Goal: Information Seeking & Learning: Learn about a topic

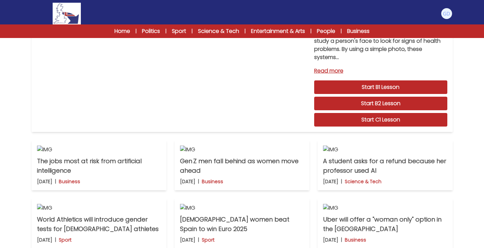
scroll to position [10, 0]
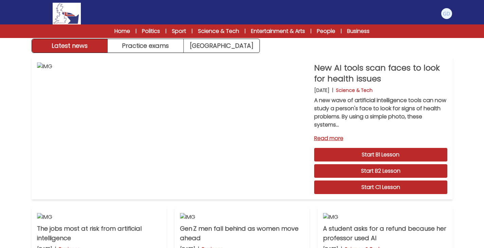
click at [352, 193] on link "Start C1 Lesson" at bounding box center [380, 188] width 133 height 14
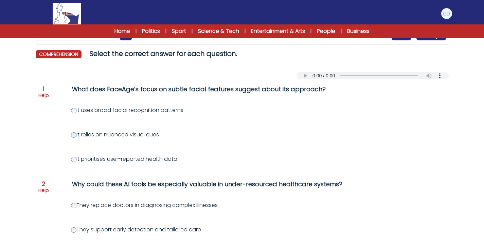
scroll to position [55, 0]
click at [166, 86] on div "What does FaceAge’s focus on subtle facial features suggest about its approach?" at bounding box center [210, 89] width 276 height 10
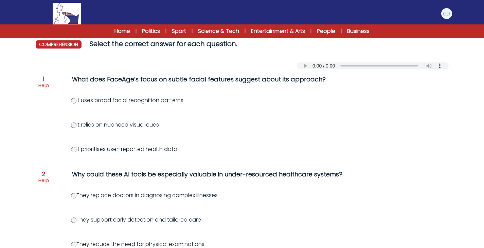
scroll to position [66, 0]
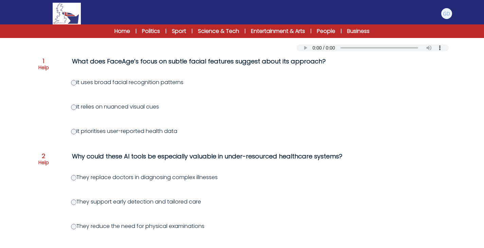
click at [72, 86] on label "It uses broad facial recognition patterns" at bounding box center [127, 82] width 112 height 8
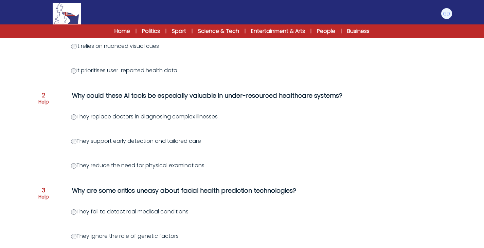
scroll to position [144, 0]
click at [73, 146] on div "Question 1 Help What does FaceAge’s focus on subtle facial features suggest abo…" at bounding box center [242, 236] width 413 height 492
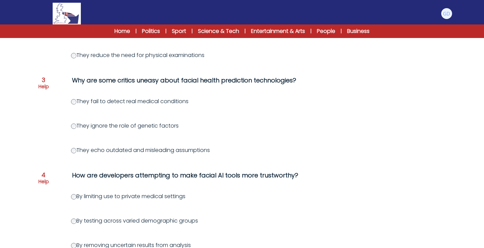
scroll to position [254, 0]
click at [38, 164] on div "Question 1 Help What does FaceAge’s focus on subtle facial features suggest abo…" at bounding box center [242, 126] width 413 height 492
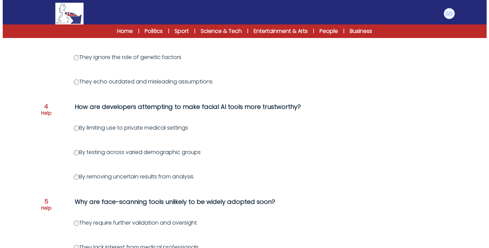
scroll to position [333, 0]
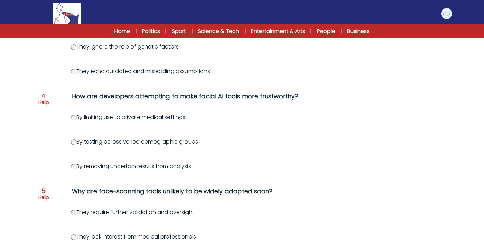
click at [45, 103] on p "Help" at bounding box center [43, 102] width 11 height 7
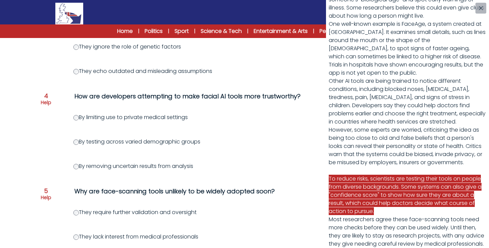
scroll to position [148, 0]
click at [480, 5] on button "button" at bounding box center [480, 8] width 11 height 11
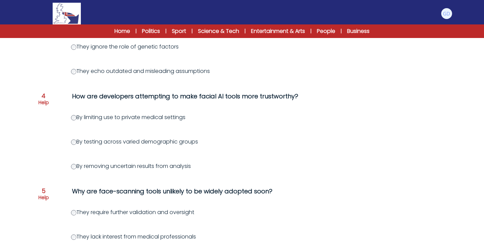
click at [44, 96] on span "4" at bounding box center [43, 96] width 4 height 6
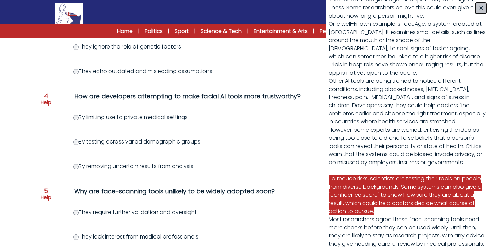
click at [478, 9] on button "button" at bounding box center [480, 8] width 11 height 11
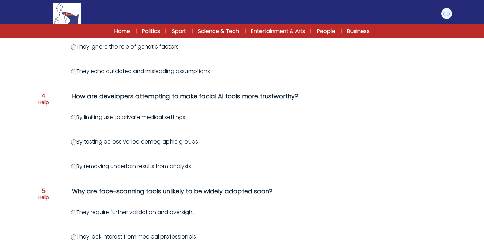
click at [81, 140] on label "By testing across varied demographic groups" at bounding box center [134, 142] width 127 height 8
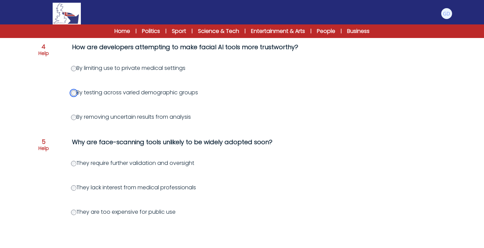
scroll to position [389, 0]
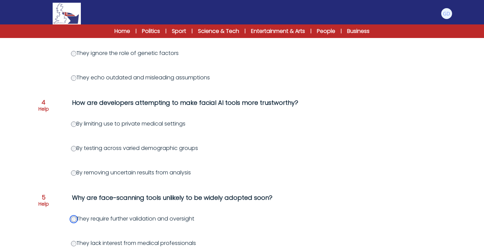
scroll to position [421, 0]
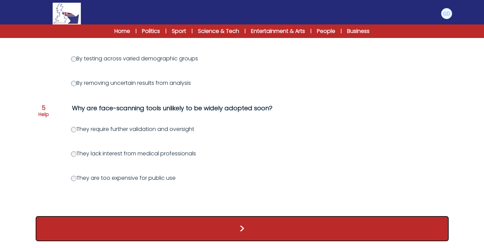
click at [108, 234] on button ">" at bounding box center [242, 228] width 413 height 25
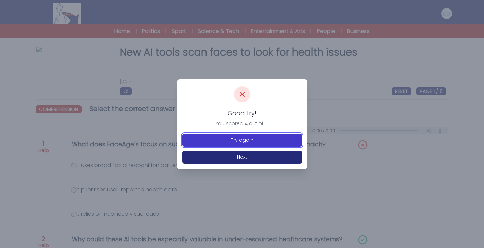
click at [283, 141] on button "Try again" at bounding box center [242, 140] width 120 height 13
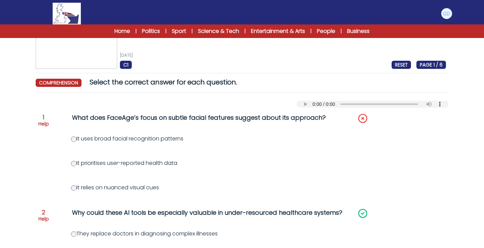
scroll to position [26, 0]
click at [42, 122] on p "Help" at bounding box center [43, 124] width 11 height 7
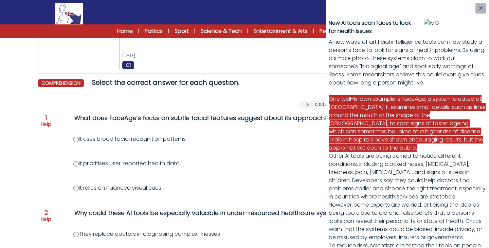
click at [75, 187] on div "New AI tools scan faces to look for health issues A new wave of artificial inte…" at bounding box center [244, 124] width 489 height 248
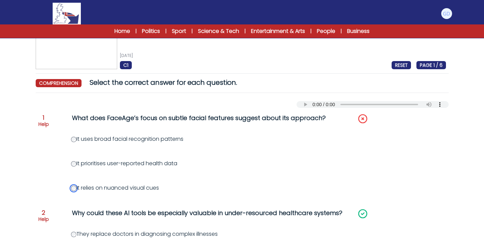
scroll to position [421, 0]
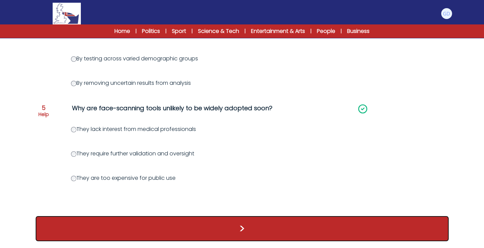
click at [103, 238] on button ">" at bounding box center [242, 228] width 413 height 25
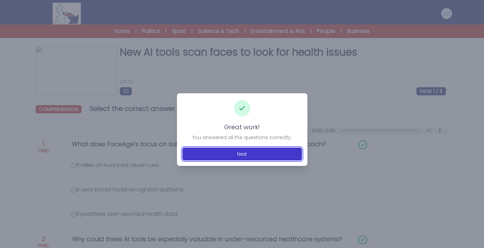
click at [296, 152] on button "Next" at bounding box center [242, 154] width 120 height 13
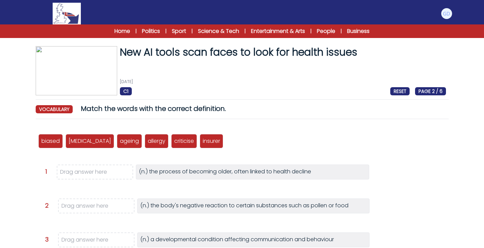
scroll to position [43, 0]
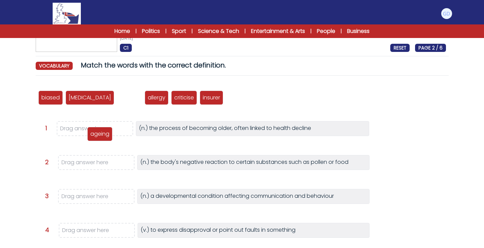
drag, startPoint x: 108, startPoint y: 93, endPoint x: 78, endPoint y: 129, distance: 46.8
click at [87, 129] on div "ageing" at bounding box center [99, 134] width 25 height 14
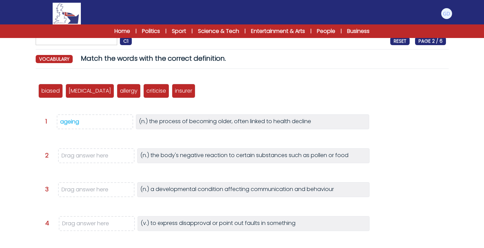
scroll to position [54, 0]
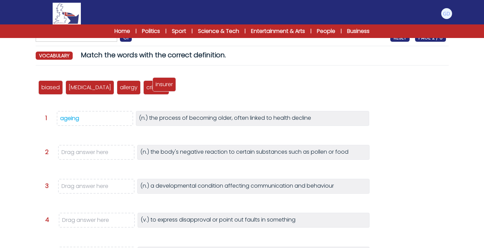
drag, startPoint x: 163, startPoint y: 91, endPoint x: 155, endPoint y: 88, distance: 8.6
click at [156, 88] on p "insurer" at bounding box center [164, 84] width 17 height 8
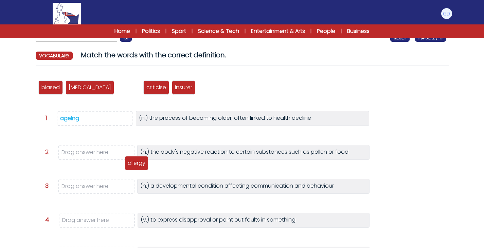
drag, startPoint x: 100, startPoint y: 87, endPoint x: 106, endPoint y: 153, distance: 65.8
click at [128, 159] on p "allergy" at bounding box center [137, 163] width 18 height 8
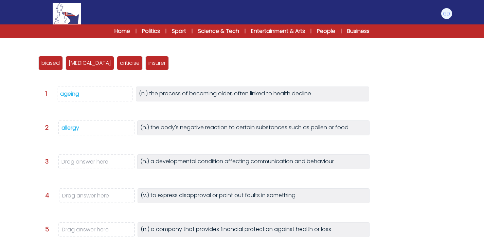
scroll to position [78, 0]
drag, startPoint x: 48, startPoint y: 69, endPoint x: 92, endPoint y: 163, distance: 104.2
click at [92, 163] on div "biased" at bounding box center [95, 157] width 24 height 14
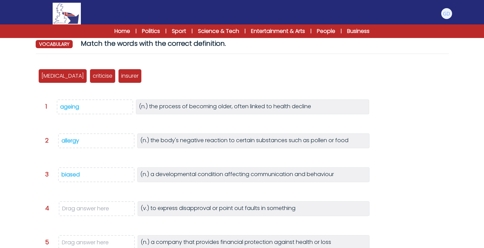
scroll to position [61, 0]
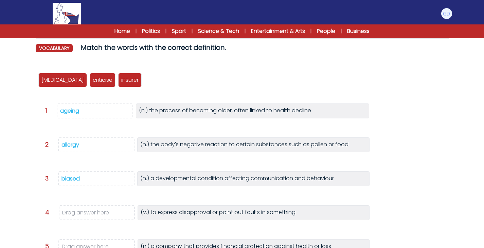
drag, startPoint x: 106, startPoint y: 161, endPoint x: 114, endPoint y: 129, distance: 32.6
click at [114, 129] on div "biased [MEDICAL_DATA] ageing allergy criticise insurer Question 1 >" at bounding box center [242, 191] width 413 height 255
click at [137, 84] on div "biased [MEDICAL_DATA] ageing allergy criticise insurer" at bounding box center [242, 80] width 408 height 22
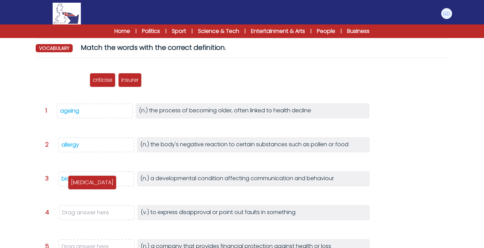
drag, startPoint x: 50, startPoint y: 85, endPoint x: 79, endPoint y: 186, distance: 105.3
click at [79, 186] on div "[MEDICAL_DATA]" at bounding box center [92, 183] width 49 height 14
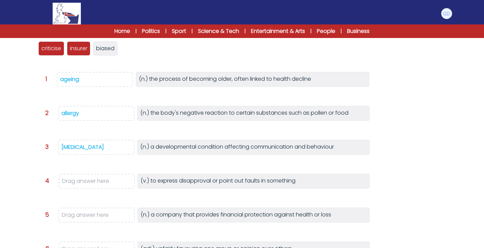
scroll to position [93, 0]
drag, startPoint x: 43, startPoint y: 49, endPoint x: 80, endPoint y: 191, distance: 147.0
click at [80, 191] on p "criticise" at bounding box center [88, 190] width 20 height 8
drag, startPoint x: 50, startPoint y: 49, endPoint x: 81, endPoint y: 181, distance: 135.2
click at [81, 181] on p "criticise" at bounding box center [82, 182] width 20 height 8
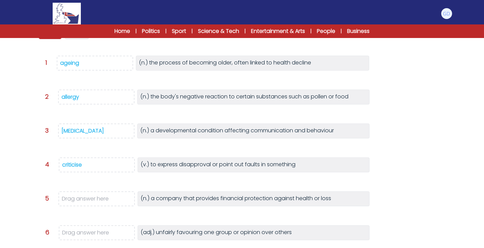
scroll to position [90, 0]
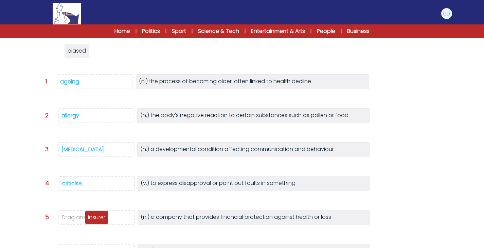
drag, startPoint x: 45, startPoint y: 47, endPoint x: 92, endPoint y: 215, distance: 173.9
click at [92, 215] on p "insurer" at bounding box center [96, 218] width 17 height 8
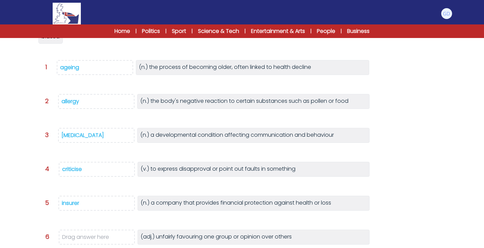
scroll to position [103, 0]
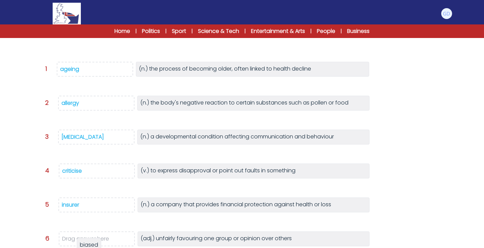
drag, startPoint x: 53, startPoint y: 42, endPoint x: 92, endPoint y: 249, distance: 210.8
click at [92, 248] on html "Manage Account My Account Language English Español [DEMOGRAPHIC_DATA] B1" at bounding box center [242, 106] width 484 height 418
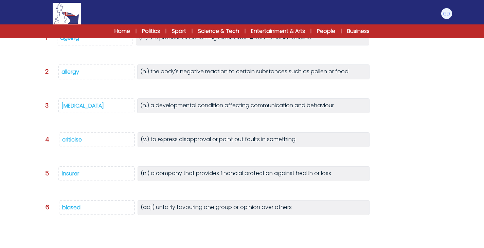
scroll to position [161, 0]
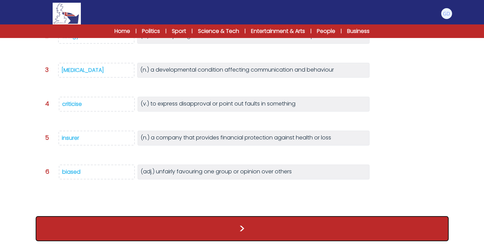
click at [158, 237] on button ">" at bounding box center [242, 228] width 413 height 25
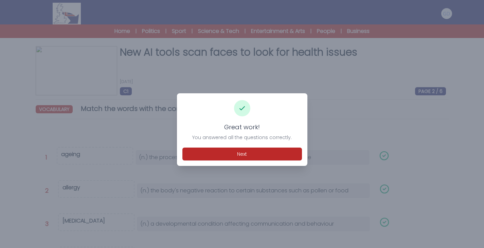
click at [281, 145] on div "Great work! You answered all the questions correctly. Next" at bounding box center [242, 129] width 130 height 73
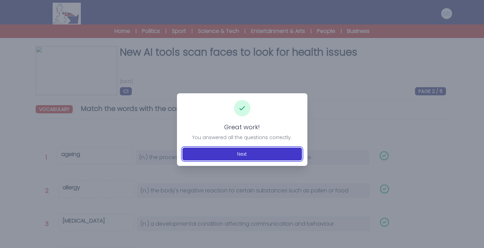
click at [271, 155] on button "Next" at bounding box center [242, 154] width 120 height 13
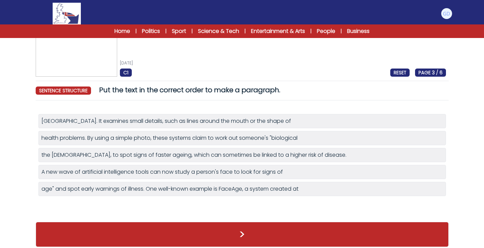
scroll to position [19, 0]
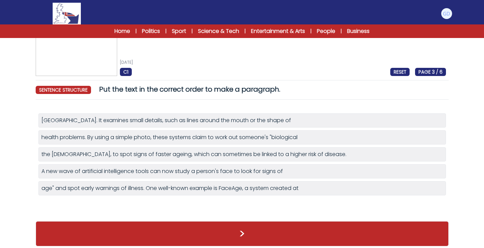
click at [183, 129] on ul "Harvard Medical School. It examines small details, such as lines around the mou…" at bounding box center [242, 155] width 408 height 88
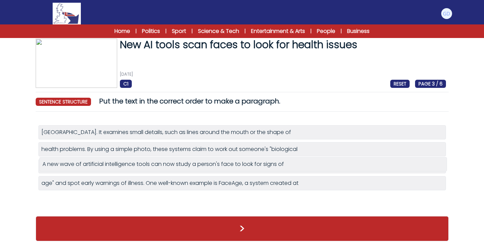
scroll to position [7, 0]
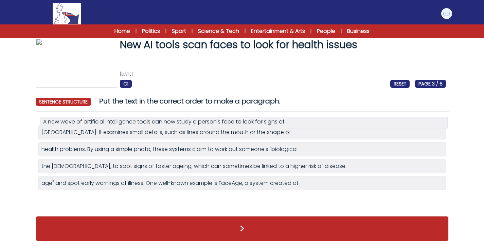
drag, startPoint x: 113, startPoint y: 174, endPoint x: 114, endPoint y: 125, distance: 49.3
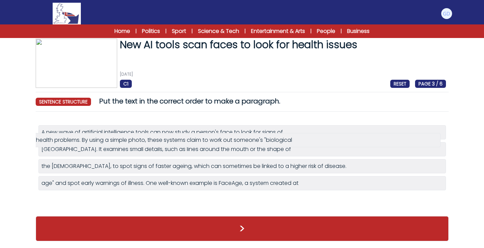
drag, startPoint x: 101, startPoint y: 159, endPoint x: 95, endPoint y: 144, distance: 15.9
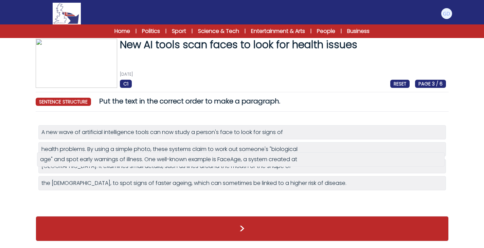
drag, startPoint x: 92, startPoint y: 191, endPoint x: 91, endPoint y: 161, distance: 29.9
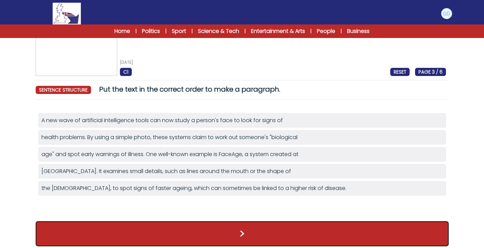
click at [169, 230] on button ">" at bounding box center [242, 233] width 413 height 25
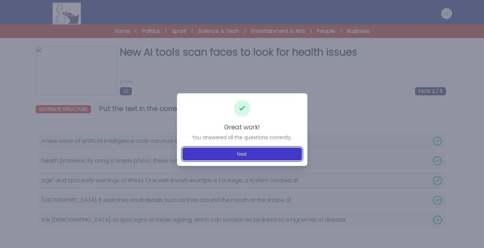
click at [226, 155] on button "Next" at bounding box center [242, 154] width 120 height 13
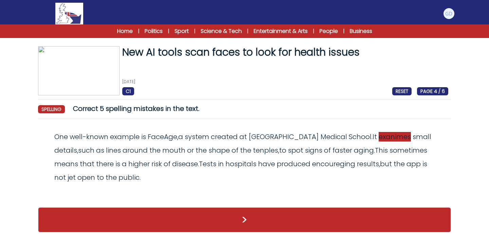
click at [379, 141] on span "exanimes" at bounding box center [395, 137] width 32 height 10
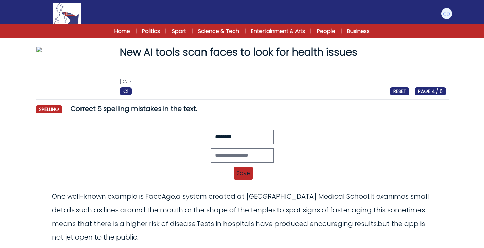
click at [230, 147] on div "Revert Save One well-known example is FaceAge, a system created at [GEOGRAPHIC_…" at bounding box center [242, 157] width 408 height 54
click at [227, 152] on input "text" at bounding box center [242, 155] width 63 height 14
type input "********"
click at [245, 178] on span "Save" at bounding box center [243, 173] width 19 height 13
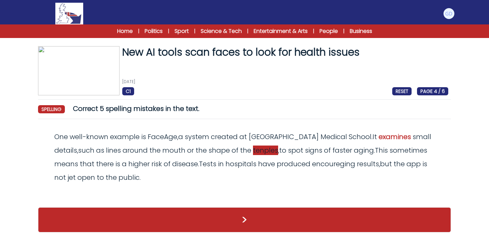
click at [253, 152] on span "tenples" at bounding box center [265, 151] width 25 height 10
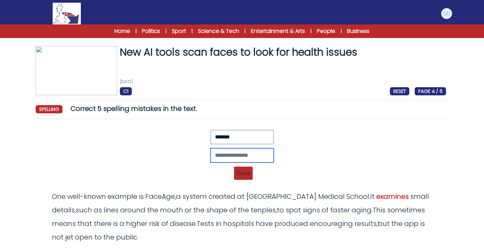
click at [233, 152] on input "text" at bounding box center [242, 155] width 63 height 14
type input "*******"
click at [241, 178] on span "Save" at bounding box center [243, 173] width 19 height 13
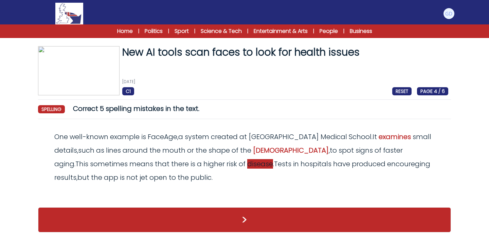
click at [247, 166] on span "disease" at bounding box center [260, 164] width 26 height 10
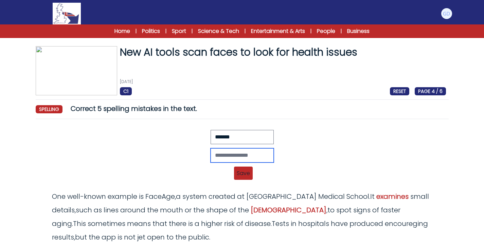
click at [224, 154] on input "text" at bounding box center [242, 155] width 63 height 14
type input "*******"
click at [244, 180] on div "******* Revert Save One well-known example is FaceAge, a system created at Harv…" at bounding box center [242, 157] width 408 height 54
click at [237, 175] on span "Save" at bounding box center [243, 173] width 19 height 13
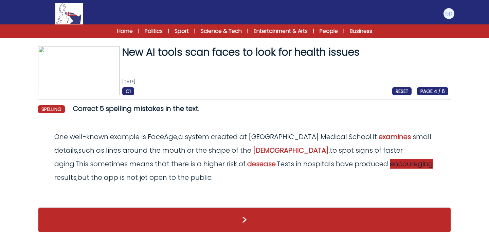
click at [390, 163] on span "encoureging" at bounding box center [411, 164] width 43 height 10
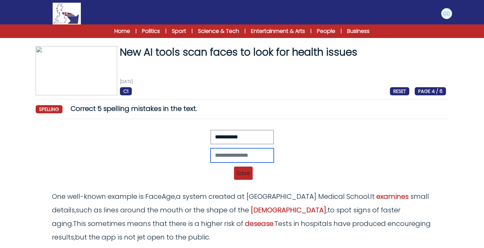
click at [216, 148] on input "text" at bounding box center [242, 155] width 63 height 14
type input "**********"
click at [241, 177] on span "Save" at bounding box center [243, 173] width 19 height 13
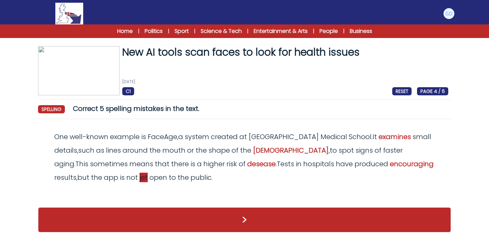
click at [148, 173] on span "jet" at bounding box center [144, 178] width 8 height 10
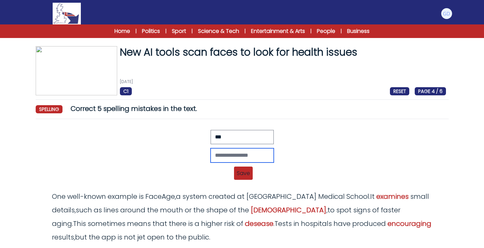
click at [255, 159] on input "text" at bounding box center [242, 155] width 63 height 14
type input "***"
click at [240, 175] on span "Save" at bounding box center [243, 173] width 19 height 13
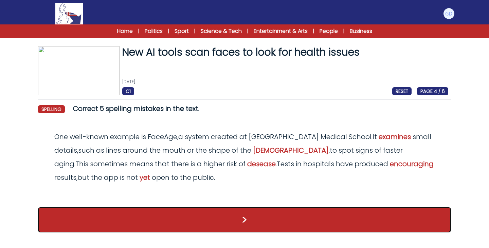
click at [289, 218] on button ">" at bounding box center [244, 220] width 413 height 25
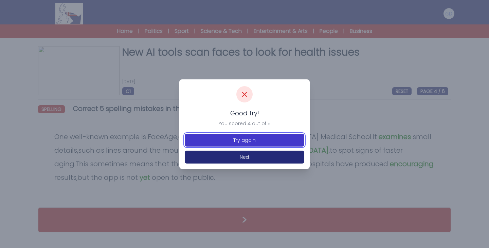
click at [295, 140] on button "Try again" at bounding box center [245, 140] width 120 height 13
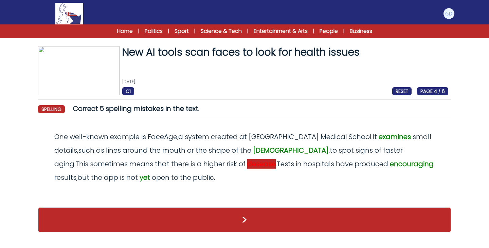
click at [247, 165] on span "desease" at bounding box center [261, 164] width 29 height 10
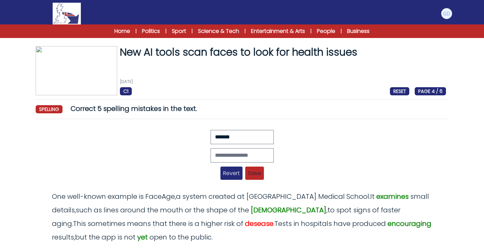
click at [229, 175] on span "Revert" at bounding box center [231, 173] width 22 height 13
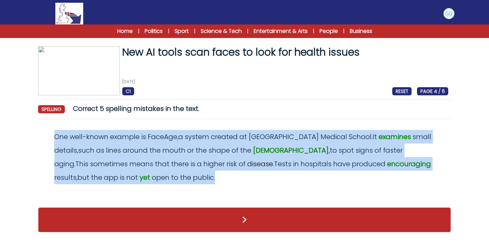
drag, startPoint x: 52, startPoint y: 137, endPoint x: 142, endPoint y: 177, distance: 98.2
click at [142, 177] on div "One well - known example is FaceAge , a system created at Harvard Medical Schoo…" at bounding box center [245, 157] width 408 height 54
copy odiv "One well - known example is FaceAge , a system created at Harvard Medical Schoo…"
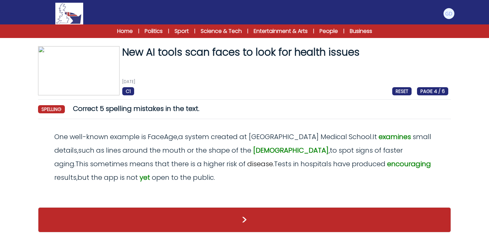
click at [161, 111] on span "Correct 5 spelling mistakes in the text." at bounding box center [136, 109] width 126 height 10
click at [74, 159] on span "aging" at bounding box center [64, 164] width 20 height 10
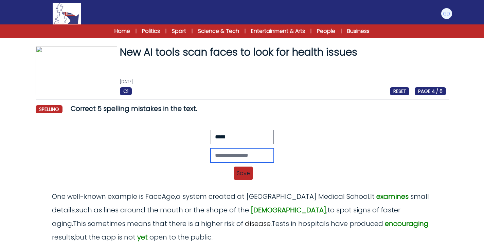
click at [214, 152] on input "text" at bounding box center [242, 155] width 63 height 14
type input "******"
click at [240, 173] on span "Save" at bounding box center [243, 173] width 19 height 13
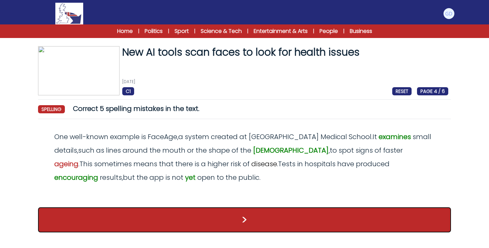
click at [319, 218] on button ">" at bounding box center [244, 220] width 413 height 25
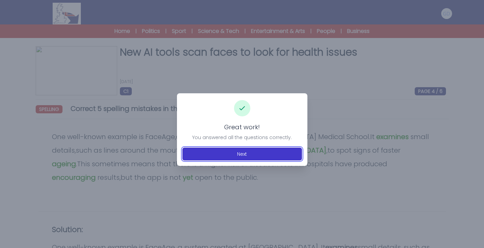
click at [265, 160] on button "Next" at bounding box center [242, 154] width 120 height 13
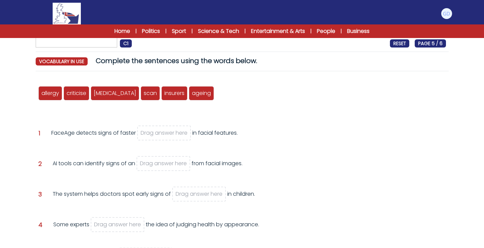
scroll to position [60, 0]
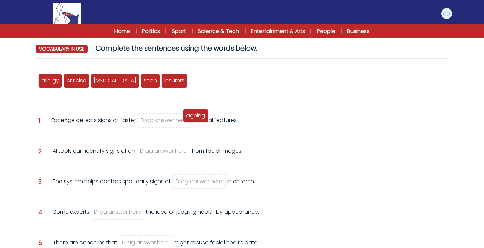
drag, startPoint x: 179, startPoint y: 75, endPoint x: 172, endPoint y: 110, distance: 35.7
click at [183, 110] on div "ageing" at bounding box center [195, 116] width 25 height 14
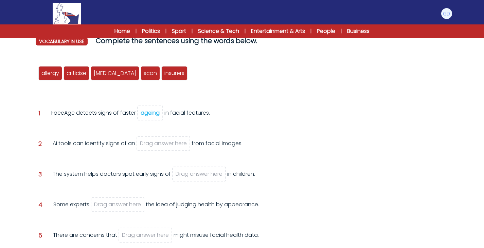
scroll to position [68, 0]
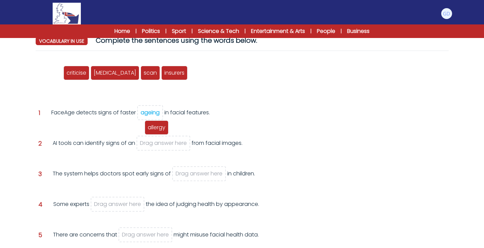
drag, startPoint x: 51, startPoint y: 78, endPoint x: 152, endPoint y: 147, distance: 122.6
click at [152, 135] on div "allergy" at bounding box center [157, 128] width 24 height 14
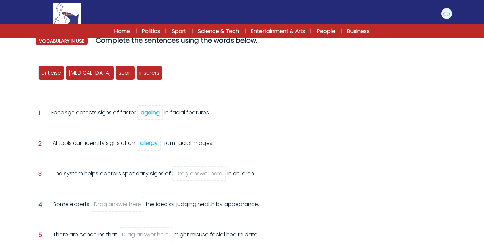
scroll to position [88, 0]
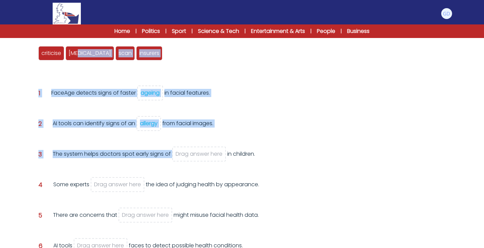
drag, startPoint x: 78, startPoint y: 61, endPoint x: 183, endPoint y: 148, distance: 137.0
click at [183, 148] on div "allergy criticise autism scan insurers ageing Question 1 ageing" at bounding box center [242, 160] width 413 height 247
click at [179, 143] on div "Question 2 AI tools can identify signs of an allergy from facial images." at bounding box center [242, 132] width 408 height 25
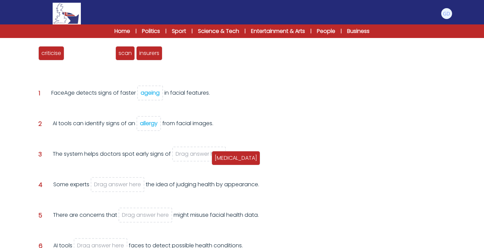
drag, startPoint x: 210, startPoint y: 149, endPoint x: 220, endPoint y: 157, distance: 12.6
click at [220, 157] on span "[MEDICAL_DATA]" at bounding box center [236, 158] width 42 height 8
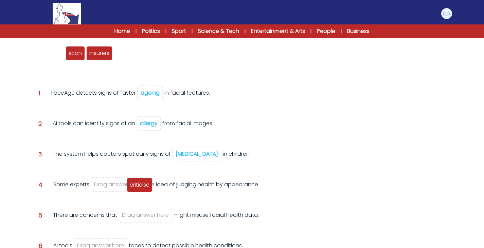
drag, startPoint x: 55, startPoint y: 56, endPoint x: 143, endPoint y: 187, distance: 158.4
click at [143, 187] on span "criticise" at bounding box center [140, 185] width 20 height 8
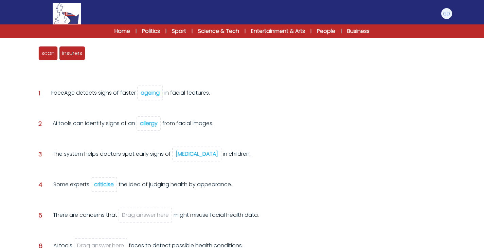
drag, startPoint x: 44, startPoint y: 61, endPoint x: 123, endPoint y: 191, distance: 152.1
click at [123, 191] on div "allergy criticise autism scan insurers ageing Question 1 ageing" at bounding box center [242, 160] width 413 height 247
click at [108, 196] on div "Some experts criticise the idea of judging health by appearance." at bounding box center [142, 190] width 179 height 18
drag, startPoint x: 60, startPoint y: 77, endPoint x: 128, endPoint y: 217, distance: 155.7
click at [128, 217] on div "scan" at bounding box center [130, 211] width 19 height 14
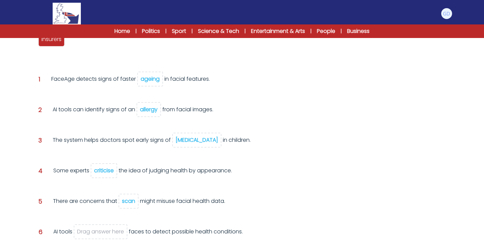
scroll to position [102, 0]
drag, startPoint x: 47, startPoint y: 44, endPoint x: 91, endPoint y: 245, distance: 205.1
click at [91, 245] on div "insurers" at bounding box center [97, 239] width 26 height 14
drag, startPoint x: 51, startPoint y: 42, endPoint x: 88, endPoint y: 239, distance: 200.4
click at [88, 239] on span "insurers" at bounding box center [88, 237] width 20 height 8
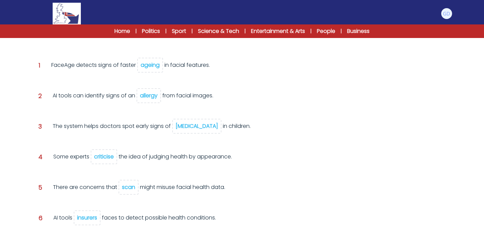
scroll to position [147, 0]
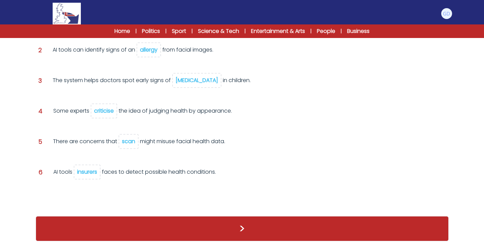
click at [84, 173] on div "insurers" at bounding box center [87, 172] width 20 height 8
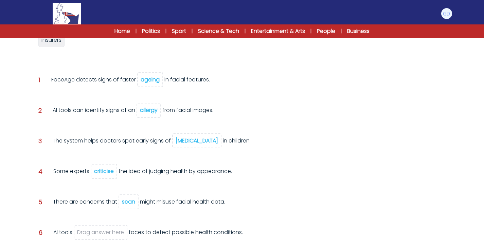
scroll to position [101, 0]
drag, startPoint x: 43, startPoint y: 45, endPoint x: 48, endPoint y: 66, distance: 21.1
click at [48, 66] on div "insurers" at bounding box center [55, 61] width 26 height 14
click at [131, 201] on div "scan" at bounding box center [128, 202] width 13 height 8
drag, startPoint x: 82, startPoint y: 43, endPoint x: 106, endPoint y: 238, distance: 196.1
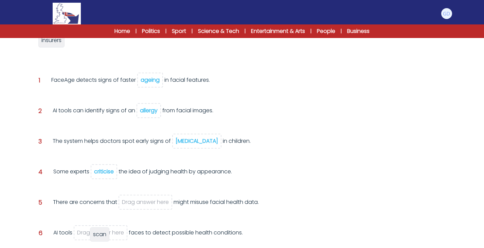
click at [106, 238] on span "scan" at bounding box center [99, 235] width 13 height 8
click at [137, 107] on div "AI tools can identify signs of an allergy from facial images." at bounding box center [133, 116] width 161 height 18
drag, startPoint x: 59, startPoint y: 44, endPoint x: 139, endPoint y: 207, distance: 182.0
click at [138, 207] on span "insurers" at bounding box center [128, 206] width 20 height 8
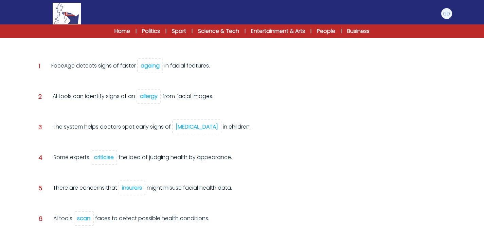
scroll to position [147, 0]
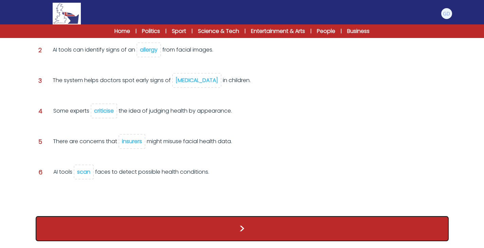
click at [236, 226] on button ">" at bounding box center [242, 228] width 413 height 25
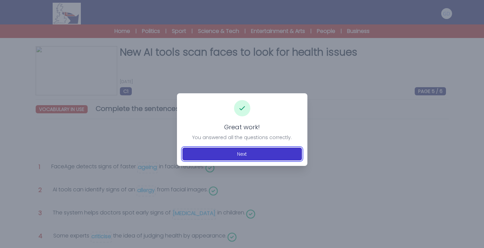
click at [256, 153] on button "Next" at bounding box center [242, 154] width 120 height 13
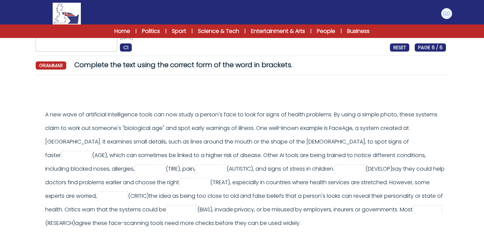
scroll to position [44, 0]
click at [90, 151] on input "text" at bounding box center [76, 155] width 27 height 8
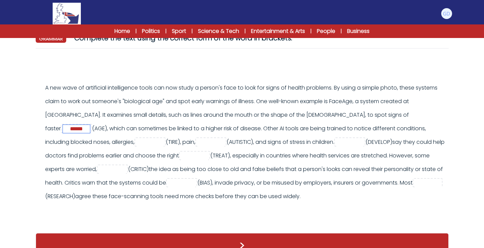
scroll to position [71, 0]
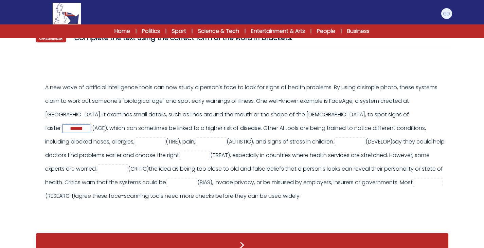
type input "******"
drag, startPoint x: 101, startPoint y: 137, endPoint x: 96, endPoint y: 143, distance: 7.7
click at [96, 143] on div "A new wave of artificial intelligence tools can now study a person's face to lo…" at bounding box center [245, 142] width 401 height 122
click at [137, 143] on input "text" at bounding box center [150, 142] width 27 height 8
click at [197, 144] on input "text" at bounding box center [210, 142] width 27 height 8
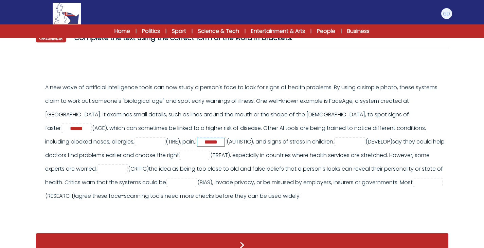
type input "******"
click at [137, 139] on input "text" at bounding box center [150, 142] width 27 height 8
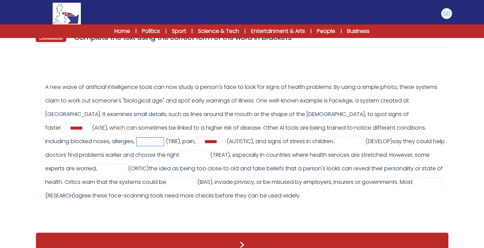
type input "*"
type input "*********"
click at [336, 142] on input "text" at bounding box center [349, 142] width 27 height 8
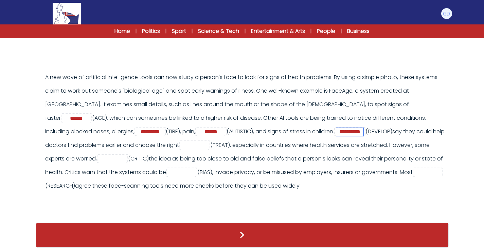
scroll to position [82, 0]
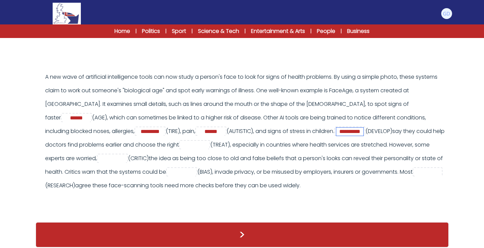
type input "**********"
click at [181, 165] on div "A new wave of artificial intelligence tools can now study a person's face to lo…" at bounding box center [245, 131] width 401 height 122
click at [193, 147] on input "text" at bounding box center [194, 145] width 27 height 8
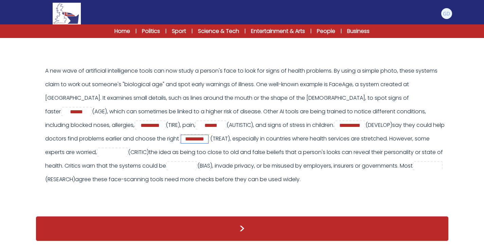
scroll to position [93, 0]
type input "*********"
click at [134, 142] on div "A new wave of artificial intelligence tools can now study a person's face to lo…" at bounding box center [245, 125] width 401 height 122
click at [126, 149] on input "text" at bounding box center [112, 153] width 27 height 8
type input "******"
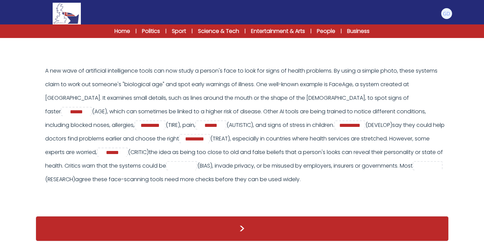
click at [252, 171] on div "A new wave of artificial intelligence tools can now study a person's face to lo…" at bounding box center [245, 125] width 401 height 122
click at [205, 179] on div "A new wave of artificial intelligence tools can now study a person's face to lo…" at bounding box center [245, 125] width 401 height 122
click at [255, 156] on div "A new wave of artificial intelligence tools can now study a person's face to lo…" at bounding box center [245, 125] width 401 height 122
click at [195, 162] on input "text" at bounding box center [181, 166] width 27 height 8
type input "******"
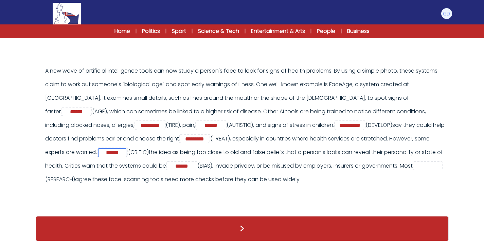
click at [126, 149] on input "******" at bounding box center [112, 153] width 27 height 8
click at [126, 149] on input "*********" at bounding box center [112, 153] width 27 height 8
type input "*********"
click at [158, 170] on div "A new wave of artificial intelligence tools can now study a person's face to lo…" at bounding box center [245, 125] width 401 height 122
drag, startPoint x: 123, startPoint y: 170, endPoint x: 116, endPoint y: 175, distance: 7.7
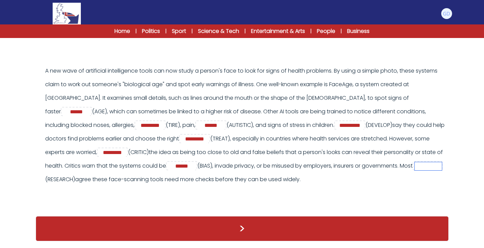
click at [415, 170] on input "text" at bounding box center [428, 166] width 27 height 8
type input "**********"
click at [136, 186] on div "A new wave of artificial intelligence tools can now study a person's face to lo…" at bounding box center [242, 128] width 408 height 129
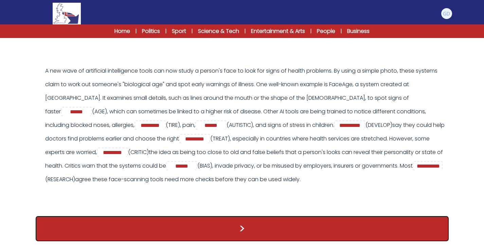
click at [147, 223] on button ">" at bounding box center [242, 228] width 413 height 25
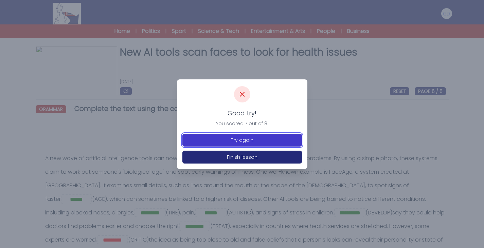
click at [234, 141] on button "Try again" at bounding box center [242, 140] width 120 height 13
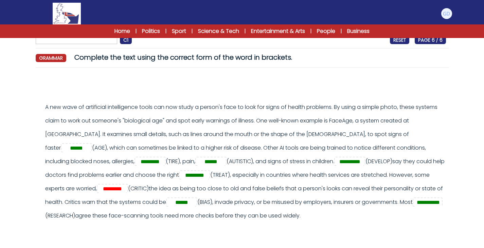
scroll to position [52, 0]
click at [126, 185] on input "*********" at bounding box center [112, 189] width 27 height 8
type input "*"
drag, startPoint x: 410, startPoint y: 176, endPoint x: 124, endPoint y: 201, distance: 287.4
click at [124, 201] on div "**********" at bounding box center [245, 161] width 401 height 122
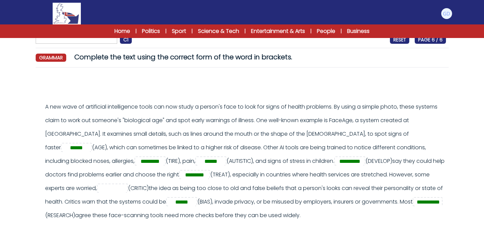
copy div "owever, some experts are worried, (CRITIC) the idea as being too close to old a…"
click at [133, 184] on div "**********" at bounding box center [245, 161] width 401 height 122
click at [126, 187] on input "text" at bounding box center [112, 189] width 27 height 8
type input "**********"
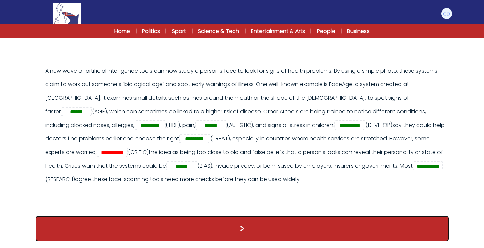
click at [322, 229] on button ">" at bounding box center [242, 228] width 413 height 25
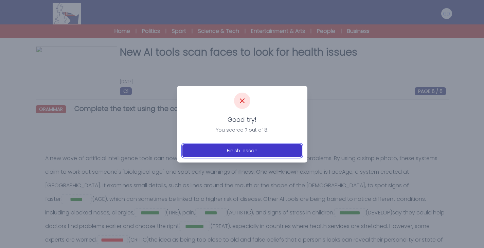
click at [258, 156] on button "Finish lesson" at bounding box center [242, 150] width 120 height 13
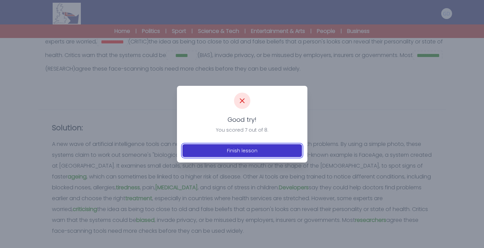
scroll to position [199, 0]
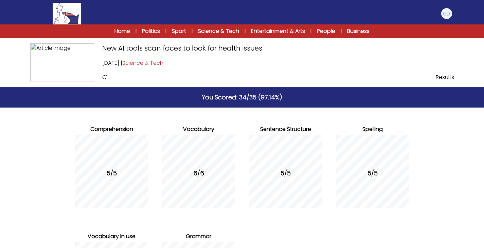
scroll to position [115, 0]
